Goal: Communication & Community: Share content

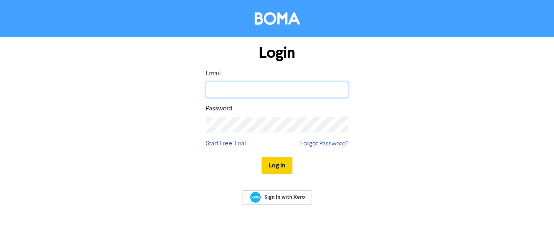
type input "[EMAIL_ADDRESS][DOMAIN_NAME]"
click at [270, 165] on button "Log In" at bounding box center [277, 165] width 31 height 17
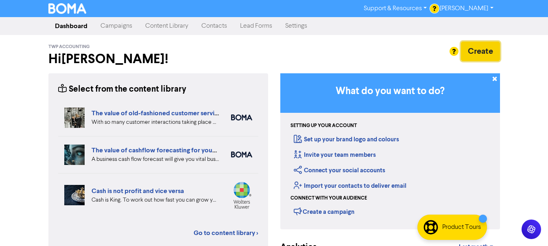
click at [474, 53] on button "Create" at bounding box center [480, 52] width 39 height 20
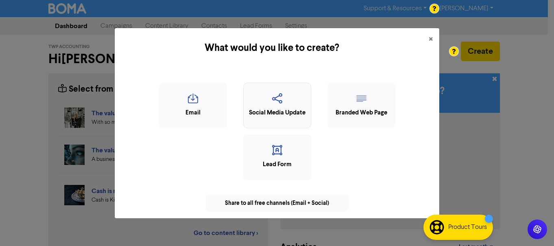
click at [266, 100] on icon "button" at bounding box center [277, 100] width 59 height 15
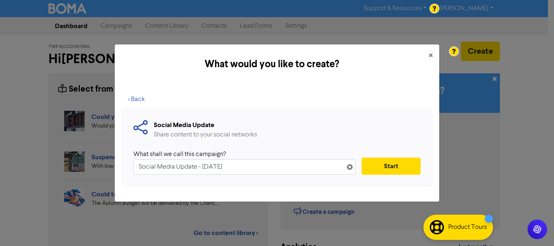
drag, startPoint x: 196, startPoint y: 168, endPoint x: 130, endPoint y: 166, distance: 65.6
click at [131, 166] on div "Social Media Update Share content to your social networks What shall we call th…" at bounding box center [277, 147] width 312 height 79
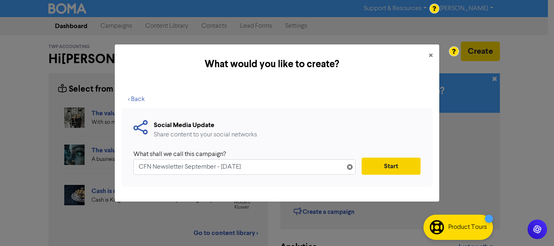
type input "CFN Newsletter September - [DATE]"
click at [394, 173] on button "Start" at bounding box center [391, 166] width 59 height 17
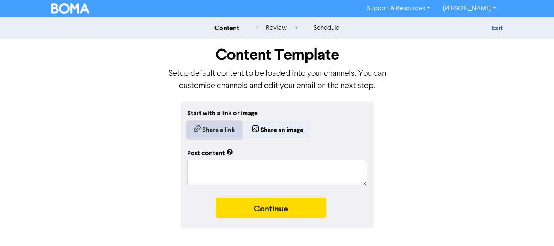
click at [219, 129] on button "Share a link" at bounding box center [214, 129] width 55 height 17
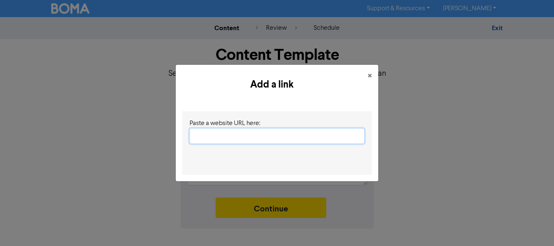
paste input "[URL][DOMAIN_NAME]"
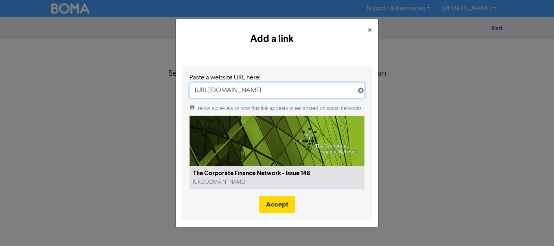
type input "[URL][DOMAIN_NAME]"
click at [291, 209] on button "Accept" at bounding box center [277, 204] width 36 height 17
type textarea "x"
type textarea "As we come out of the summer months, the UK SME M&A market is regaining pace fo…"
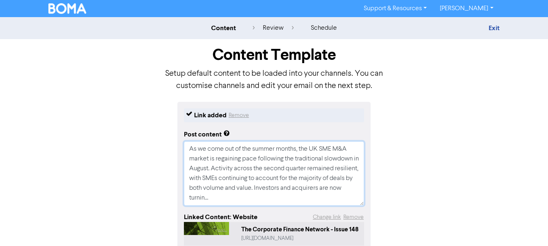
drag, startPoint x: 191, startPoint y: 149, endPoint x: 256, endPoint y: 206, distance: 87.4
click at [256, 206] on div "Link added Remove Post content As we come out of the summer months, the UK SME …" at bounding box center [273, 195] width 193 height 187
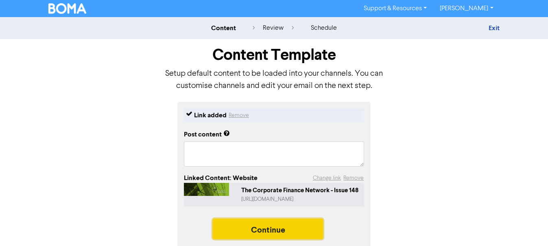
click at [269, 230] on button "Continue" at bounding box center [268, 229] width 111 height 20
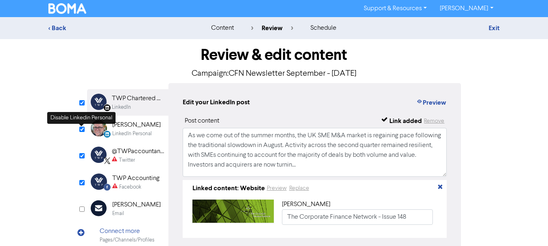
click at [84, 127] on input "checkbox" at bounding box center [81, 129] width 5 height 5
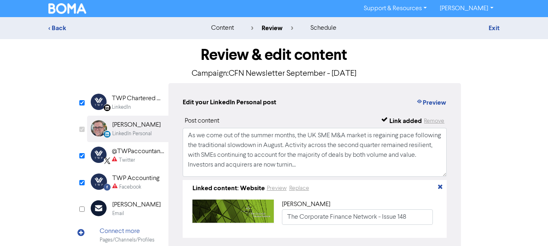
checkbox input "false"
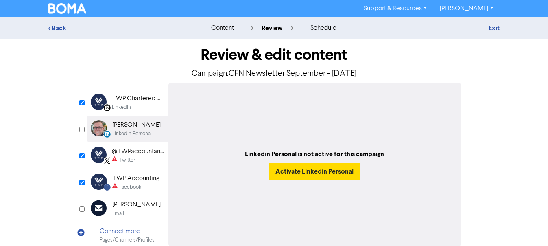
click at [145, 96] on div "TWP Chartered Accountants" at bounding box center [138, 99] width 52 height 10
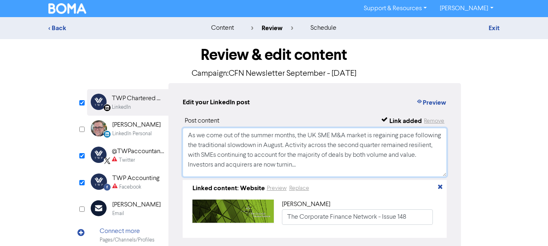
drag, startPoint x: 190, startPoint y: 134, endPoint x: 333, endPoint y: 174, distance: 147.9
click at [333, 174] on textarea "As we come out of the summer months, the UK SME M&A market is regaining pace fo…" at bounding box center [315, 152] width 265 height 49
drag, startPoint x: 218, startPoint y: 149, endPoint x: 194, endPoint y: 143, distance: 24.8
click at [217, 149] on textarea "As we come out of the summer months, the UK SME M&A market is regaining pace fo…" at bounding box center [315, 152] width 265 height 49
drag, startPoint x: 189, startPoint y: 136, endPoint x: 337, endPoint y: 164, distance: 150.5
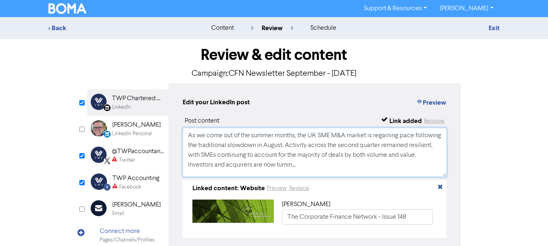
click at [337, 164] on textarea "As we come out of the summer months, the UK SME M&A market is regaining pace fo…" at bounding box center [315, 152] width 265 height 49
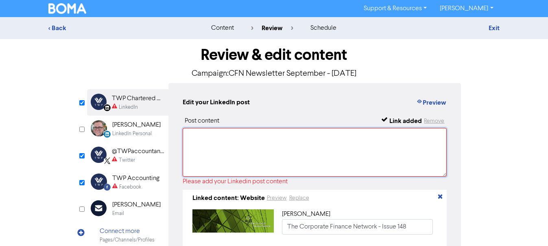
paste textarea "As a member of The Corporate Finance Network we are pleased to share the Septem…"
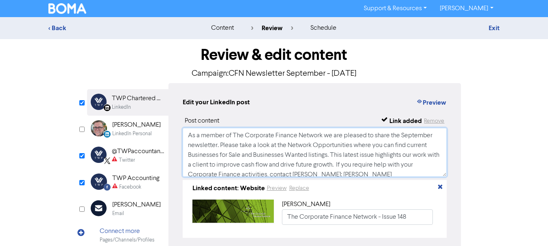
scroll to position [3, 0]
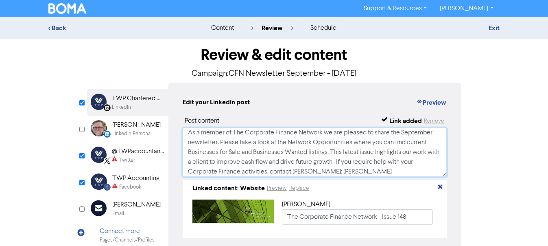
click at [262, 152] on textarea "As a member of The Corporate Finance Network we are pleased to share the Septem…" at bounding box center [315, 152] width 265 height 49
drag, startPoint x: 221, startPoint y: 142, endPoint x: 326, endPoint y: 153, distance: 105.2
click at [326, 153] on textarea "As a member of The Corporate Finance Network we are pleased to share the Septem…" at bounding box center [315, 152] width 265 height 49
click at [326, 157] on textarea "As a member of The Corporate Finance Network we are pleased to share the Septem…" at bounding box center [315, 152] width 265 height 49
type textarea "As a member of The Corporate Finance Network we are pleased to share the Septem…"
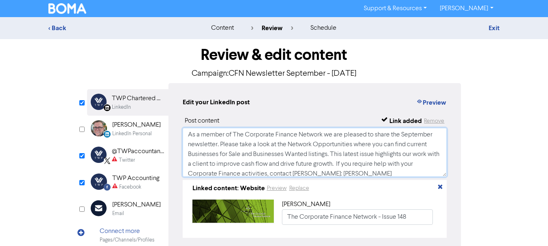
scroll to position [6, 0]
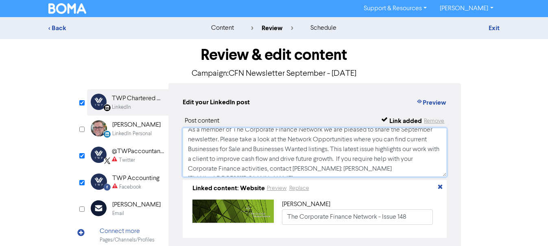
drag, startPoint x: 188, startPoint y: 132, endPoint x: 416, endPoint y: 181, distance: 233.9
click at [416, 181] on div "Post content Link added Remove As a member of The Corporate Finance Network we …" at bounding box center [315, 177] width 265 height 122
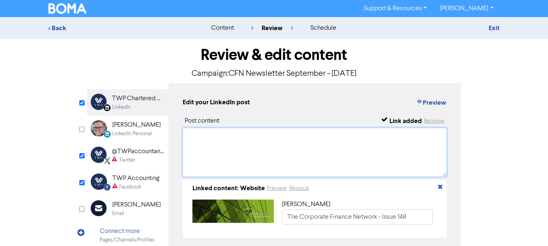
scroll to position [0, 0]
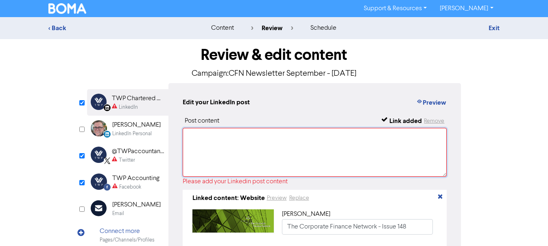
paste textarea "As a member of The Corporate Finance Network we are pleased to share the Septem…"
type textarea "As a member of The Corporate Finance Network we are pleased to share the Septem…"
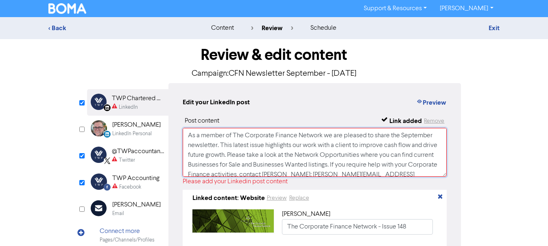
scroll to position [3, 0]
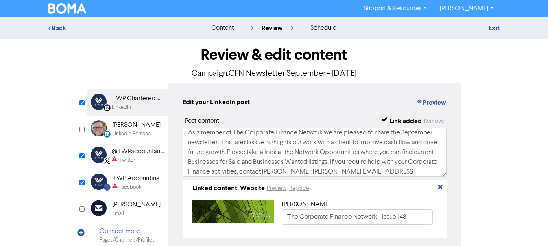
click at [135, 184] on div "Facebook" at bounding box center [130, 187] width 22 height 8
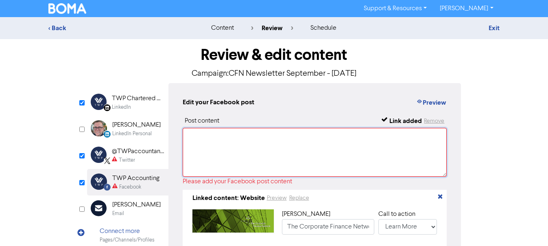
click at [194, 138] on textarea at bounding box center [315, 152] width 265 height 49
paste textarea "As a member of The Corporate Finance Network we are pleased to share the Septem…"
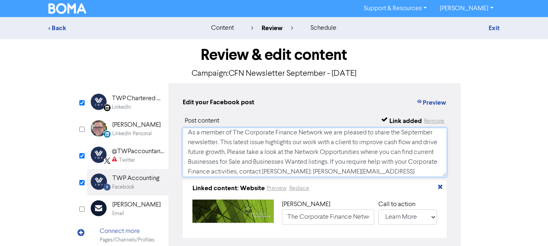
type textarea "As a member of The Corporate Finance Network we are pleased to share the Septem…"
click at [132, 159] on div "Twitter" at bounding box center [127, 160] width 16 height 8
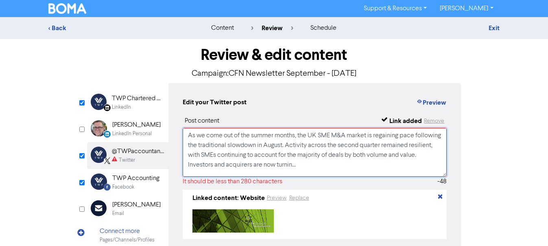
scroll to position [15, 0]
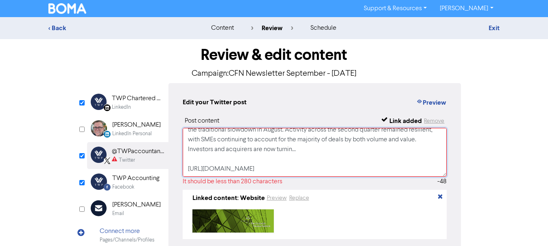
drag, startPoint x: 189, startPoint y: 136, endPoint x: 366, endPoint y: 174, distance: 181.5
click at [366, 174] on textarea "As we come out of the summer months, the UK SME M&A market is regaining pace fo…" at bounding box center [315, 152] width 265 height 49
click at [366, 165] on textarea "As we come out of the summer months, the UK SME M&A market is regaining pace fo…" at bounding box center [315, 152] width 265 height 49
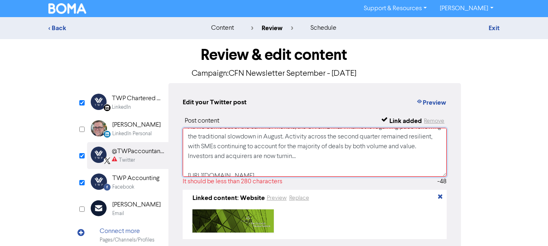
drag, startPoint x: 187, startPoint y: 131, endPoint x: 362, endPoint y: 159, distance: 176.8
click at [362, 159] on textarea "As we come out of the summer months, the UK SME M&A market is regaining pace fo…" at bounding box center [315, 152] width 265 height 49
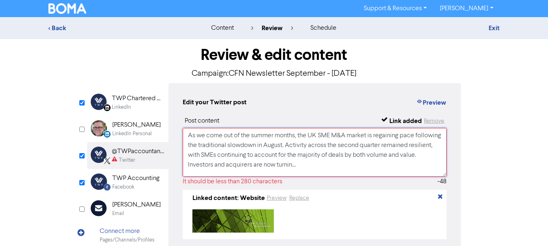
click at [194, 135] on textarea "As we come out of the summer months, the UK SME M&A market is regaining pace fo…" at bounding box center [315, 152] width 265 height 49
drag, startPoint x: 188, startPoint y: 136, endPoint x: 358, endPoint y: 164, distance: 172.6
click at [358, 164] on textarea "As we come out of the summer months, the UK SME M&A market is regaining pace fo…" at bounding box center [315, 152] width 265 height 49
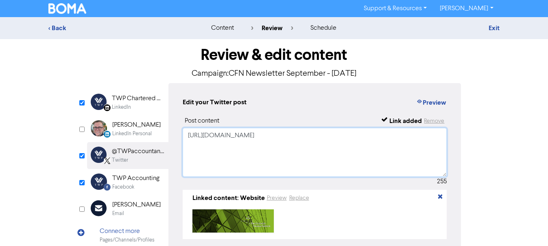
click at [217, 132] on textarea "[URL][DOMAIN_NAME]" at bounding box center [315, 152] width 265 height 49
paste textarea "As a member of The Corporate Finance Network we are pleased to share the Septem…"
type textarea "As a member of The Corporate Finance Network we are pleased to share the Septem…"
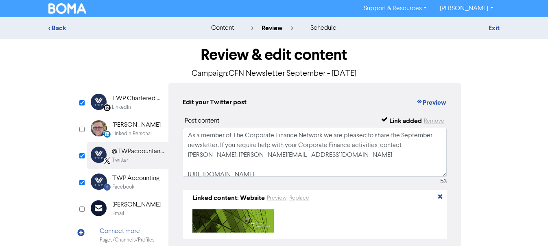
click at [130, 103] on div "TWP Chartered Accountants" at bounding box center [138, 99] width 52 height 10
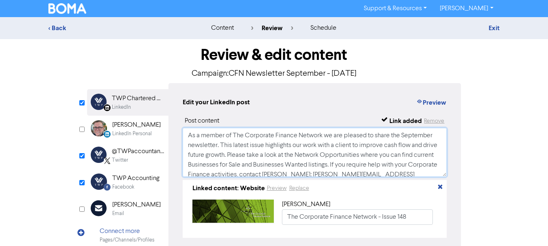
drag, startPoint x: 190, startPoint y: 134, endPoint x: 353, endPoint y: 164, distance: 165.6
click at [353, 164] on textarea "As a member of The Corporate Finance Network we are pleased to share the Septem…" at bounding box center [315, 152] width 265 height 49
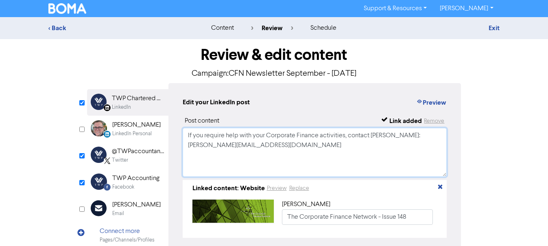
paste textarea "We're pleased to share the September newsletter from The Corporate Finance Netw…"
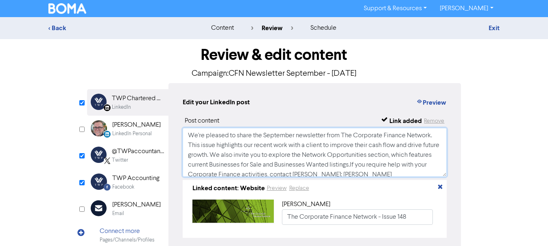
type textarea "We're pleased to share the September newsletter from The Corporate Finance Netw…"
click at [131, 183] on div "Facebook" at bounding box center [123, 187] width 22 height 8
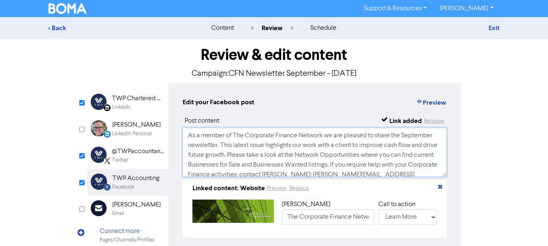
drag, startPoint x: 188, startPoint y: 133, endPoint x: 353, endPoint y: 165, distance: 167.5
click at [353, 165] on textarea "As a member of The Corporate Finance Network we are pleased to share the Septem…" at bounding box center [315, 152] width 265 height 49
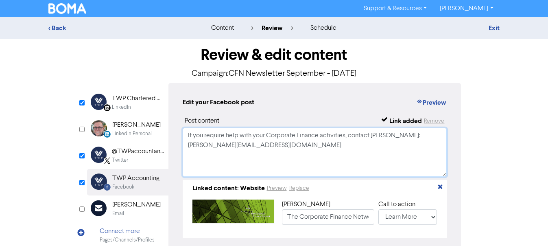
paste textarea "We're pleased to share the September newsletter from The Corporate Finance Netw…"
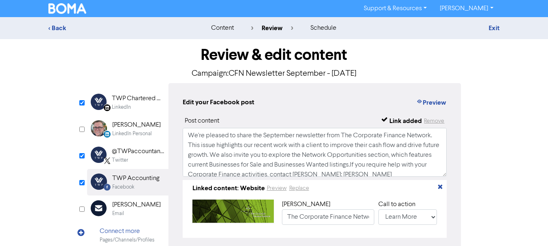
click at [150, 102] on div "TWP Chartered Accountants" at bounding box center [138, 99] width 52 height 10
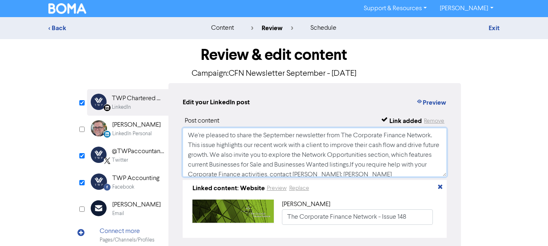
scroll to position [15, 0]
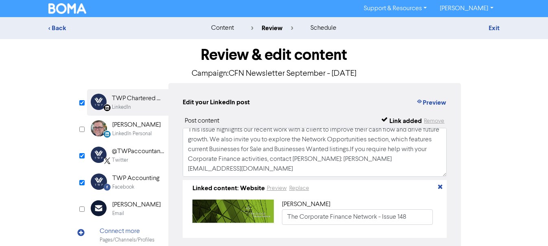
click at [139, 153] on div "@TWPaccountants" at bounding box center [138, 152] width 52 height 10
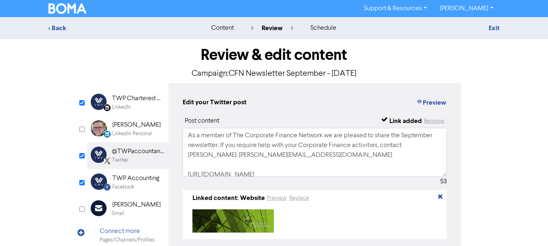
click at [136, 181] on div "TWP Accounting" at bounding box center [135, 178] width 47 height 10
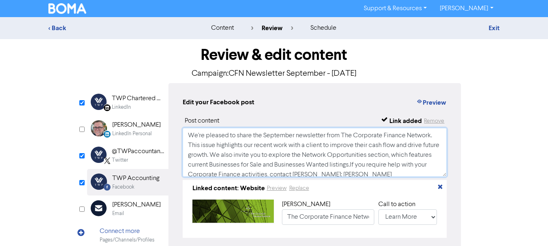
click at [375, 166] on textarea "We're pleased to share the September newsletter from The Corporate Finance Netw…" at bounding box center [315, 152] width 265 height 49
type textarea "We're pleased to share the September newsletter from The Corporate Finance Netw…"
click at [114, 190] on div "Facebook" at bounding box center [123, 187] width 22 height 8
click at [126, 99] on div "TWP Chartered Accountants" at bounding box center [138, 99] width 52 height 10
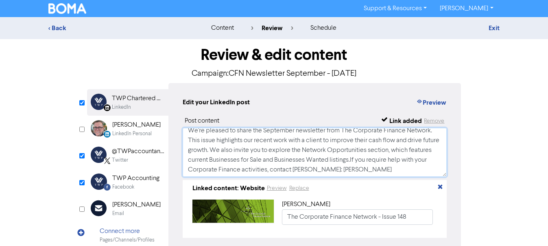
scroll to position [0, 0]
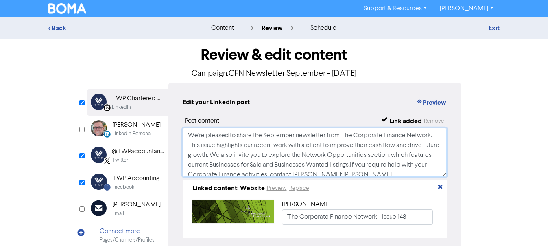
click at [376, 165] on textarea "We're pleased to share the September newsletter from The Corporate Finance Netw…" at bounding box center [315, 152] width 265 height 49
type textarea "We're pleased to share the September newsletter from The Corporate Finance Netw…"
click at [128, 160] on div "Twitter" at bounding box center [120, 160] width 16 height 8
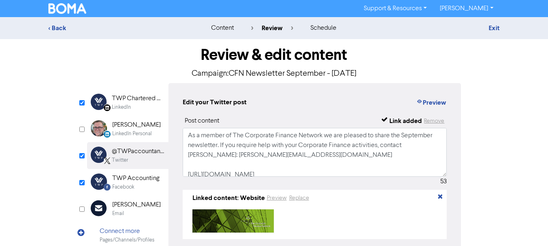
click at [133, 179] on div "TWP Accounting" at bounding box center [135, 178] width 47 height 10
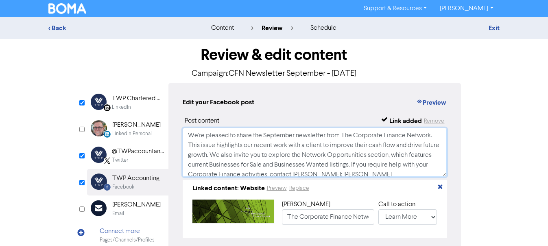
scroll to position [15, 0]
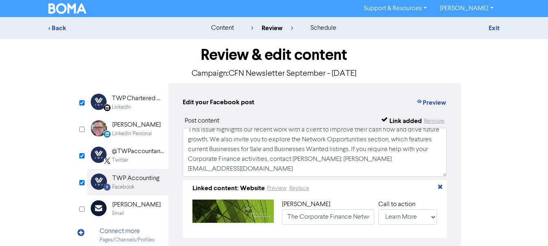
click at [128, 102] on div "TWP Chartered Accountants" at bounding box center [138, 99] width 52 height 10
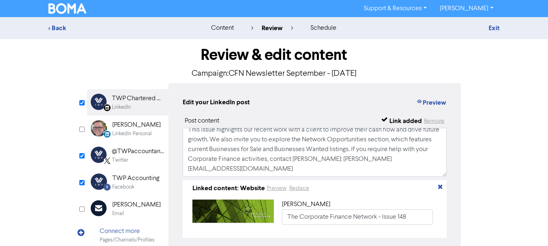
click at [143, 155] on div "@TWPaccountants" at bounding box center [138, 152] width 52 height 10
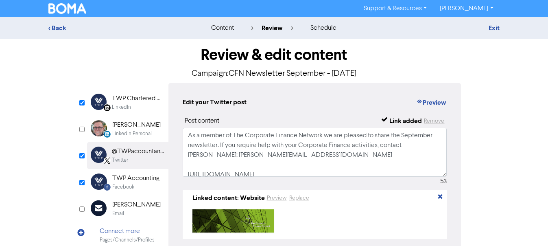
click at [149, 182] on div "TWP Accounting" at bounding box center [135, 178] width 47 height 10
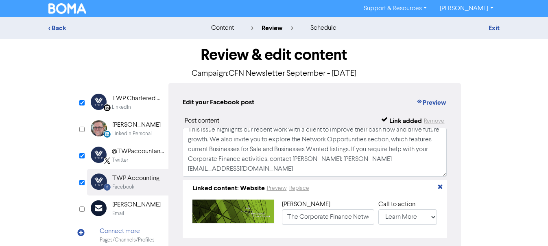
click at [125, 154] on div "@TWPaccountants" at bounding box center [138, 152] width 52 height 10
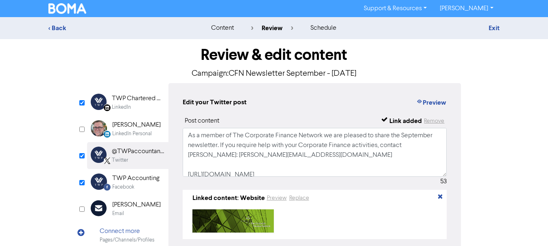
click at [110, 103] on div "LinkedIn Page Created with Sketch. TWP Chartered Accountants LinkedIn" at bounding box center [127, 102] width 81 height 26
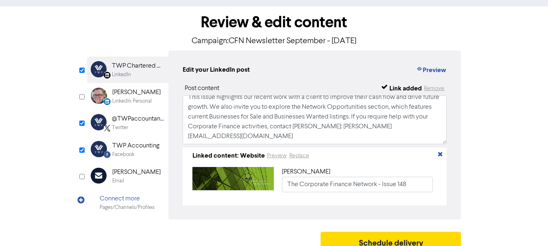
scroll to position [44, 0]
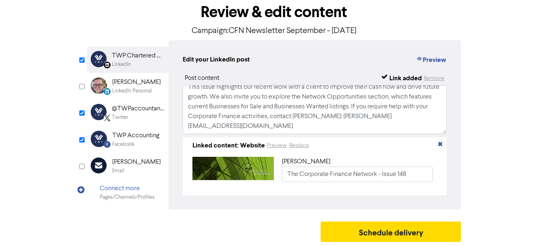
click at [144, 58] on div "TWP Chartered Accountants" at bounding box center [138, 56] width 52 height 10
click at [147, 115] on div "Twitter" at bounding box center [138, 118] width 52 height 8
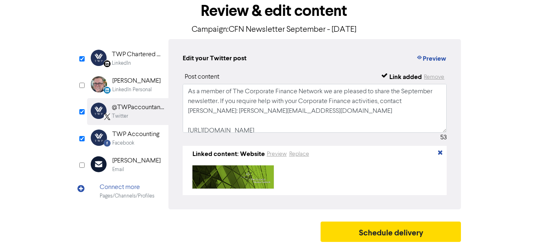
click at [147, 136] on div "TWP Accounting" at bounding box center [135, 134] width 47 height 10
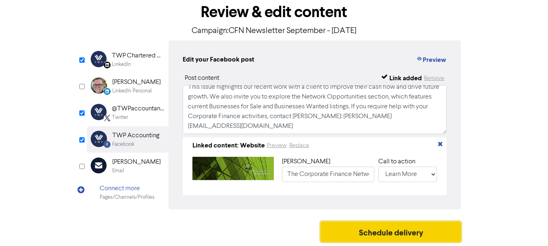
click at [372, 233] on button "Schedule delivery" at bounding box center [391, 231] width 141 height 20
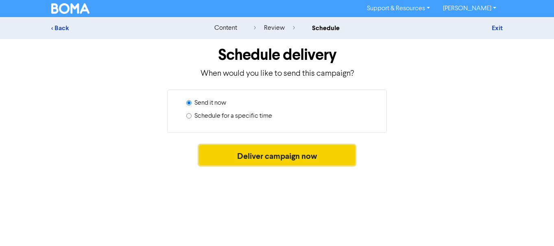
click at [309, 158] on button "Deliver campaign now" at bounding box center [277, 155] width 157 height 20
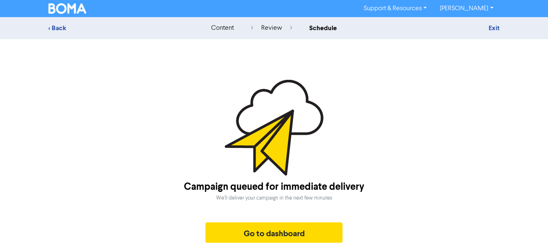
click at [477, 8] on link "[PERSON_NAME]" at bounding box center [467, 8] width 66 height 13
click at [473, 24] on button "Log Out" at bounding box center [466, 25] width 64 height 10
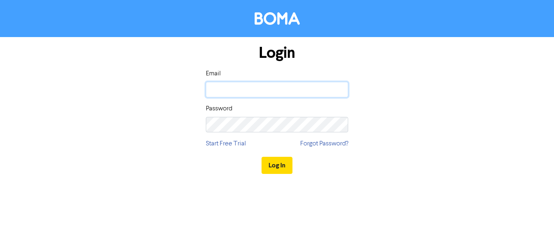
type input "[EMAIL_ADDRESS][DOMAIN_NAME]"
